Goal: Task Accomplishment & Management: Complete application form

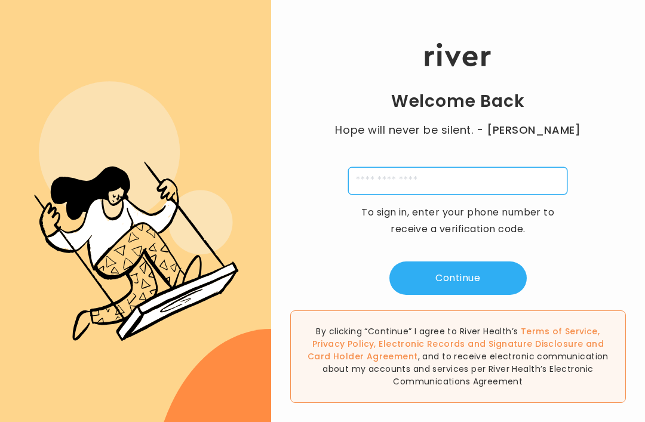
click at [385, 190] on input "tel" at bounding box center [457, 180] width 219 height 27
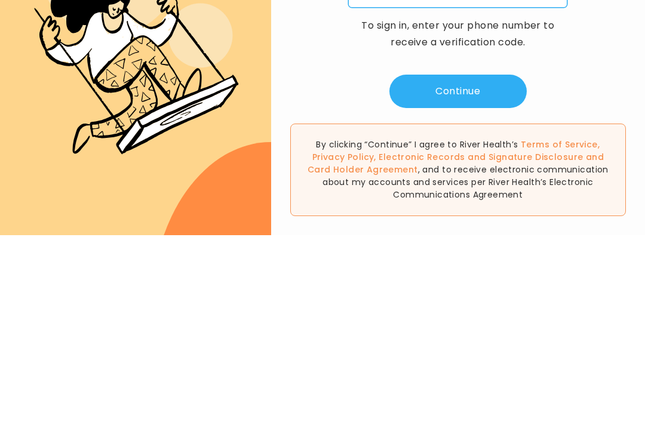
type input "**********"
click at [453, 262] on button "Continue" at bounding box center [457, 278] width 137 height 33
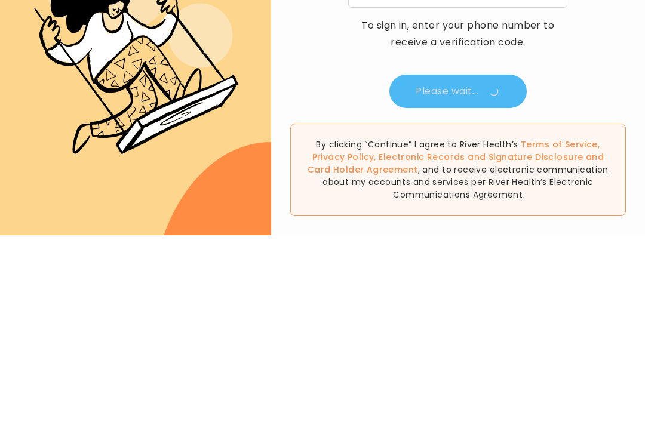
scroll to position [38, 0]
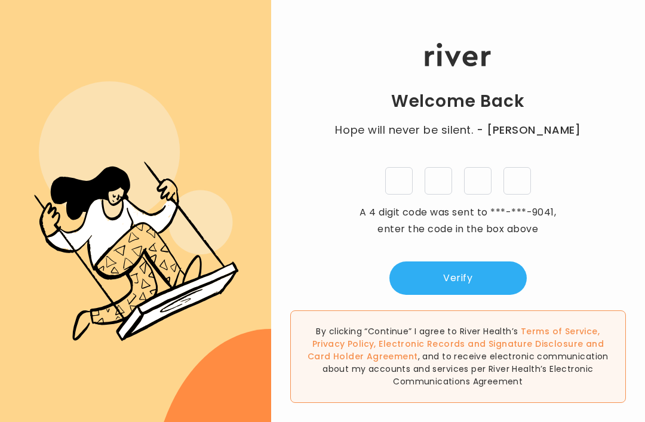
click at [395, 167] on input "tel" at bounding box center [398, 180] width 27 height 27
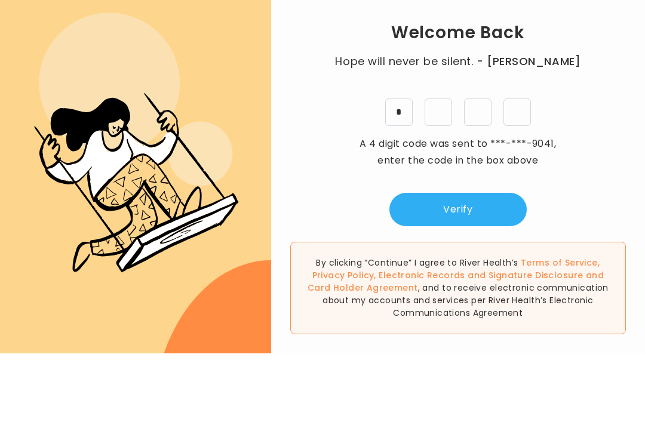
type input "*"
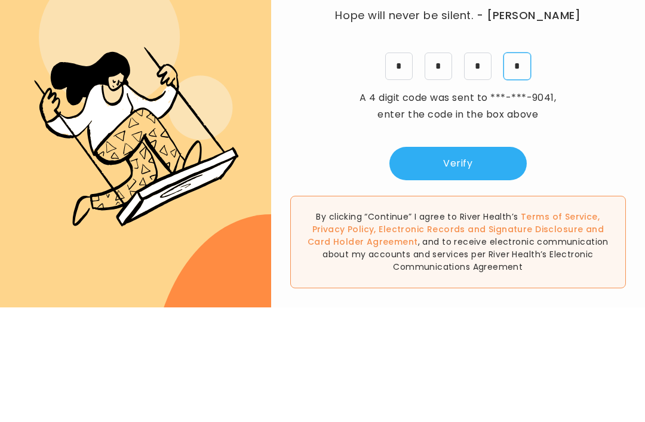
type input "*"
click at [453, 262] on button "Verify" at bounding box center [457, 278] width 137 height 33
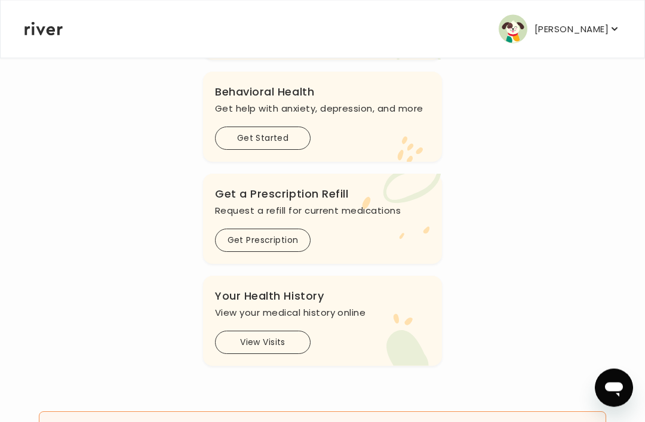
click at [278, 253] on button "Get Prescription" at bounding box center [263, 240] width 96 height 23
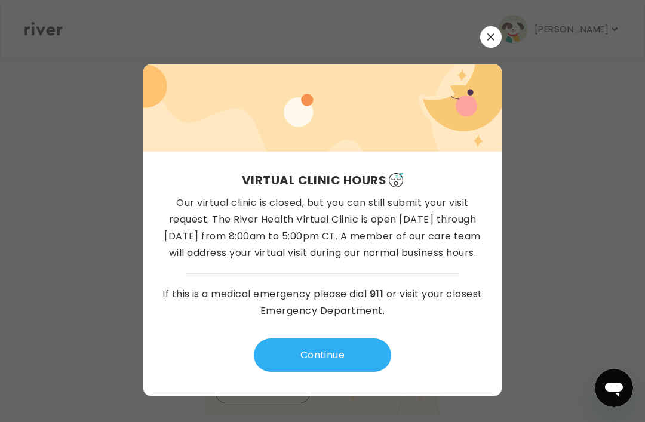
click at [350, 372] on button "Continue" at bounding box center [322, 355] width 137 height 33
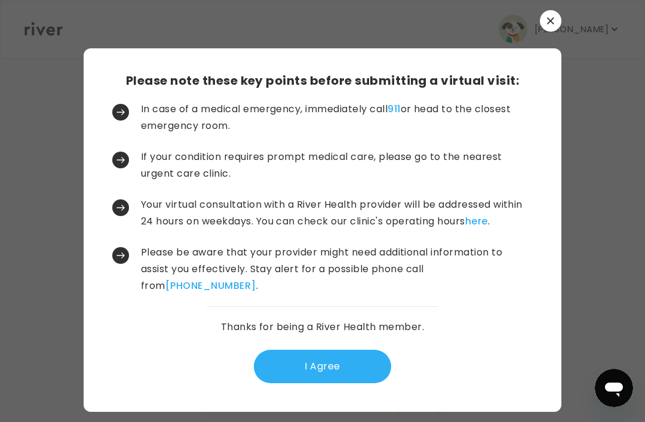
click at [357, 372] on button "I Agree" at bounding box center [322, 366] width 137 height 33
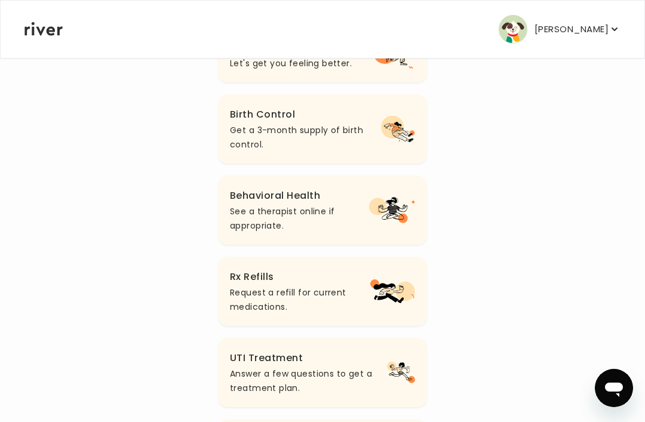
scroll to position [201, 0]
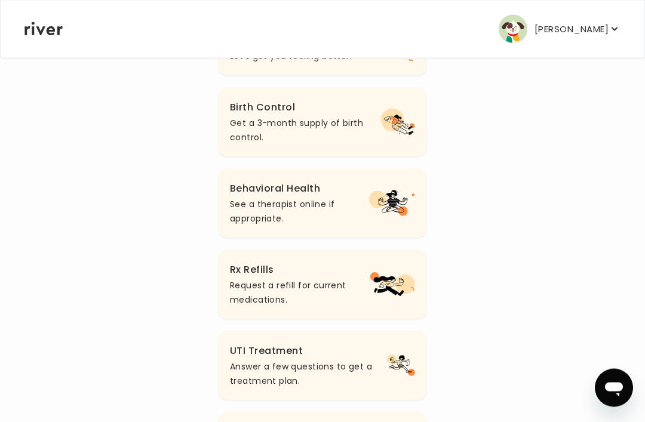
click at [397, 306] on button "Rx Refills Request a refill for current medications." at bounding box center [322, 284] width 209 height 69
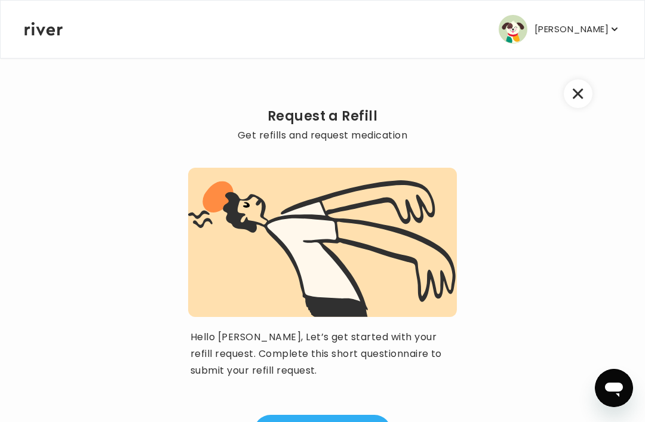
scroll to position [62, 0]
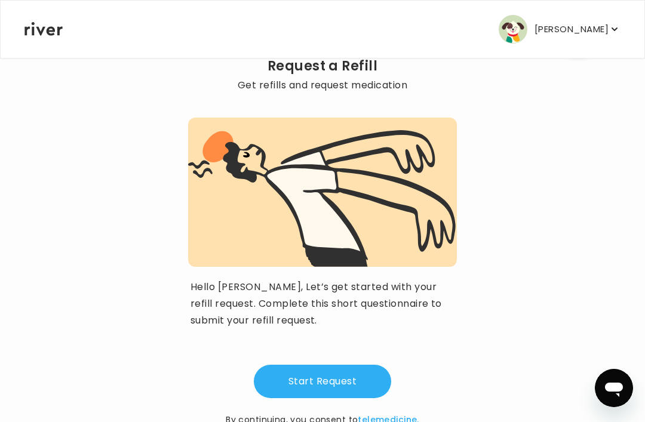
click at [368, 377] on button "Start Request" at bounding box center [322, 381] width 137 height 33
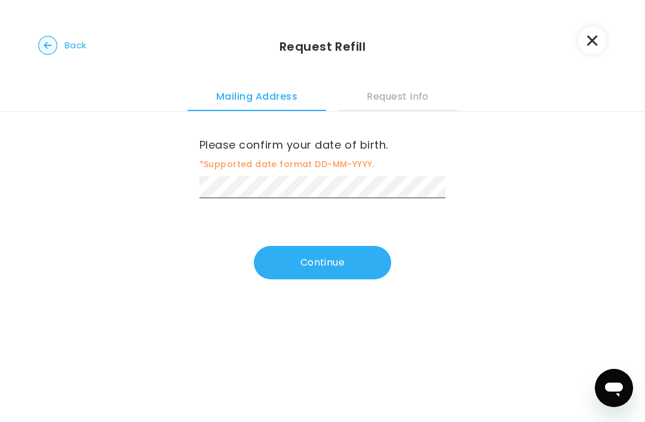
click at [366, 271] on button "Continue" at bounding box center [322, 262] width 137 height 33
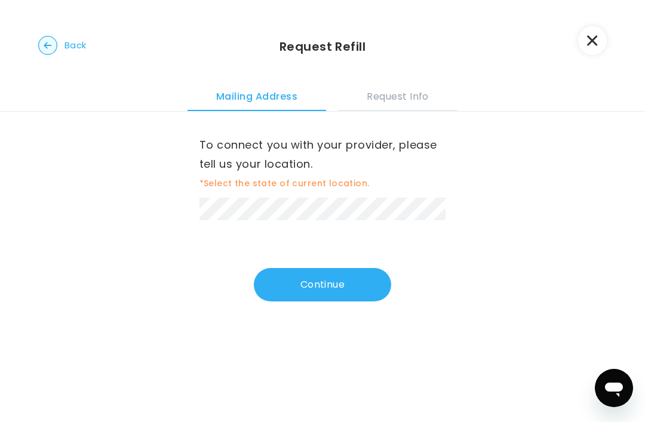
click at [363, 288] on button "Continue" at bounding box center [322, 284] width 137 height 33
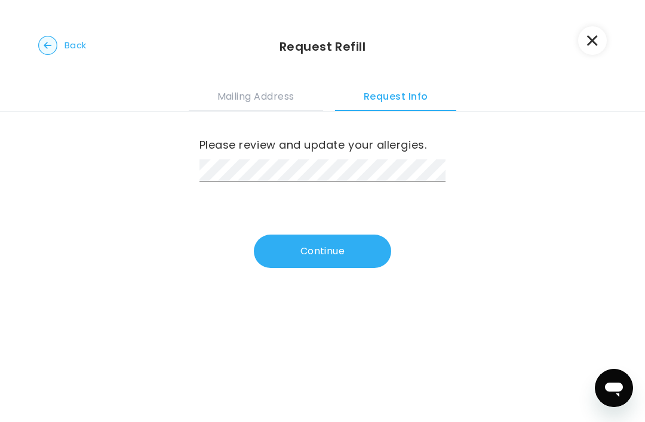
click at [374, 257] on button "Continue" at bounding box center [322, 251] width 137 height 33
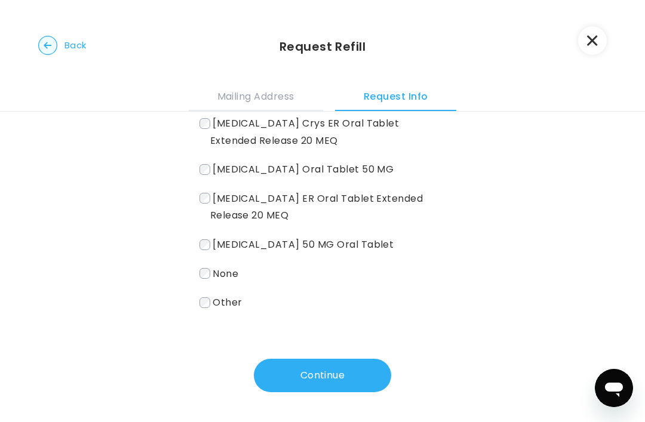
scroll to position [90, 0]
click at [356, 352] on div "Please select the medications you are currently taking. *Check all that apply P…" at bounding box center [322, 207] width 247 height 371
click at [354, 360] on button "Continue" at bounding box center [322, 375] width 137 height 33
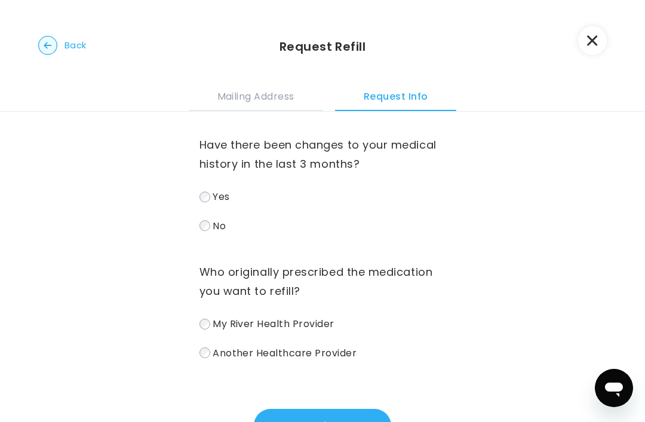
scroll to position [0, 0]
click at [207, 218] on label "No" at bounding box center [322, 225] width 247 height 17
click at [224, 321] on span "My River Health Provider" at bounding box center [274, 324] width 122 height 14
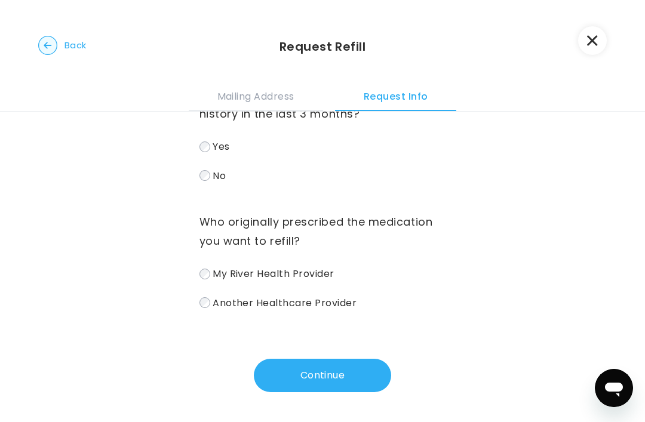
scroll to position [50, 0]
click at [357, 376] on button "Continue" at bounding box center [322, 375] width 137 height 33
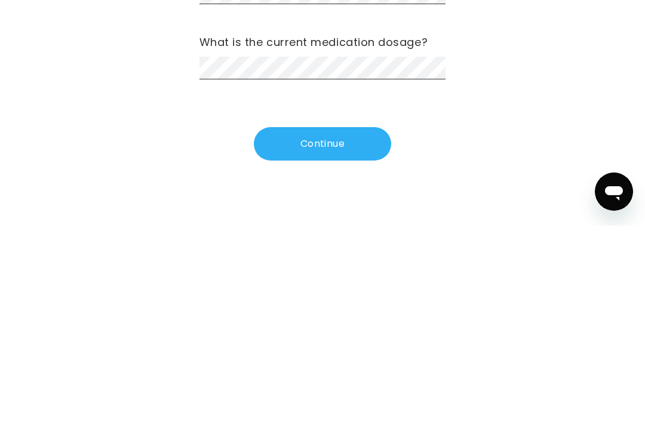
click at [354, 324] on button "Continue" at bounding box center [322, 340] width 137 height 33
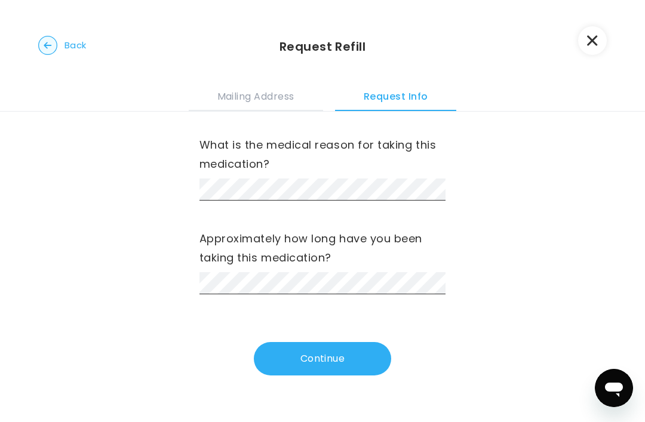
click at [290, 176] on div "What is the medical reason for taking this medication?" at bounding box center [322, 168] width 247 height 65
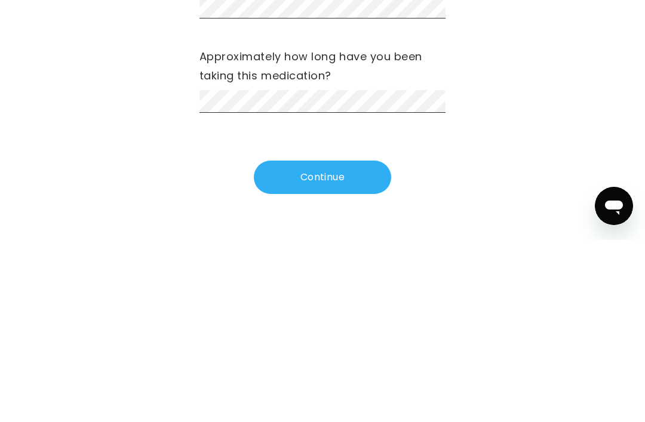
click at [315, 343] on button "Continue" at bounding box center [322, 359] width 137 height 33
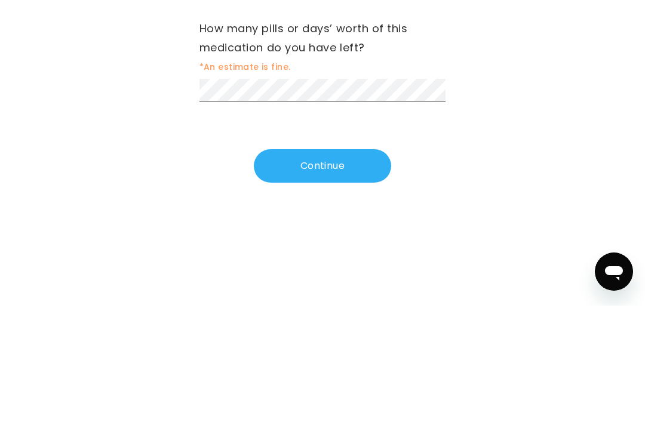
click at [328, 266] on button "Continue" at bounding box center [322, 282] width 137 height 33
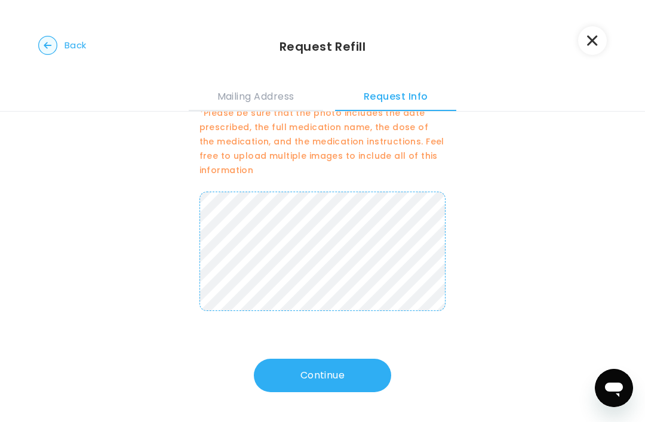
scroll to position [70, 0]
click at [344, 370] on button "Continue" at bounding box center [322, 375] width 137 height 33
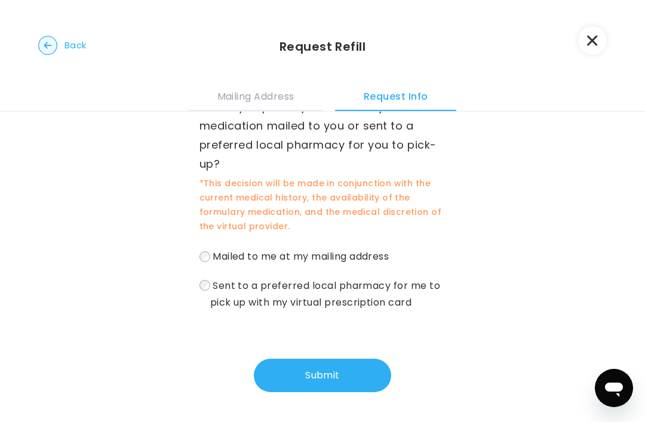
click at [195, 292] on div "Would you prefer your formulary medication mailed to you or sent to a preferred…" at bounding box center [322, 247] width 645 height 349
click at [353, 365] on button "Submit" at bounding box center [322, 375] width 137 height 33
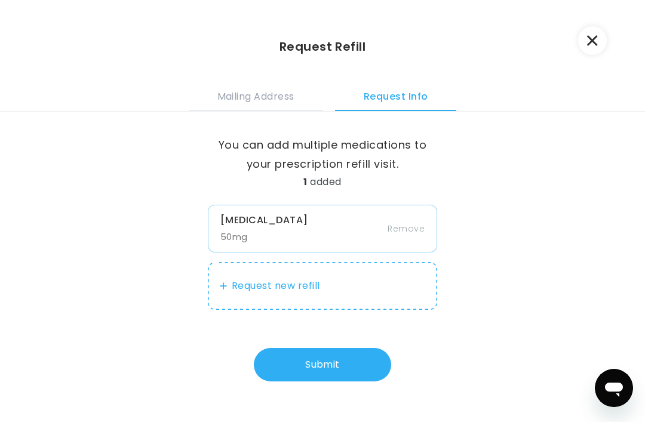
click at [343, 372] on button "Submit" at bounding box center [322, 364] width 137 height 33
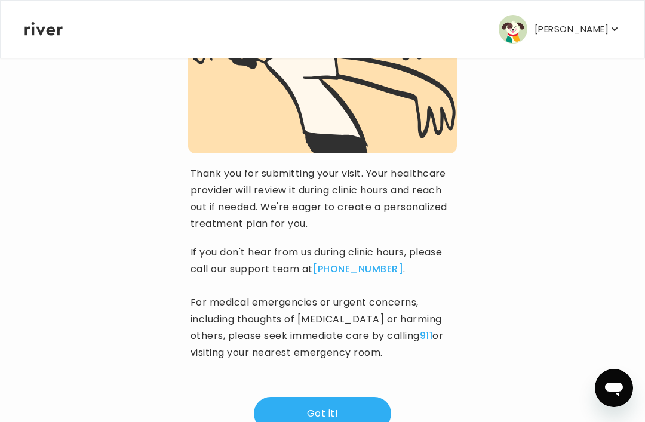
scroll to position [155, 0]
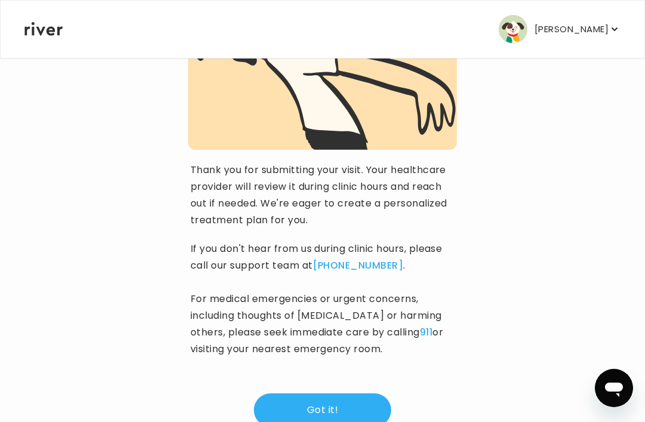
click at [363, 404] on button "Got it!" at bounding box center [322, 410] width 137 height 33
